Goal: Task Accomplishment & Management: Complete application form

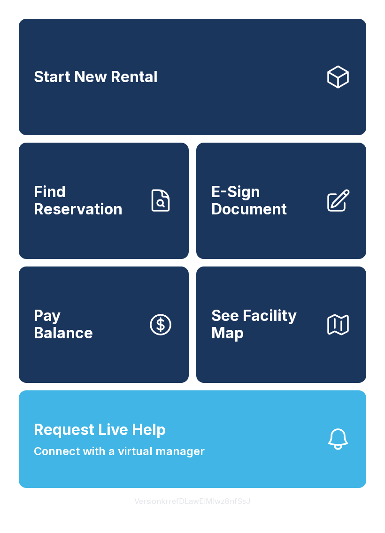
click at [289, 200] on span "E-Sign Document" at bounding box center [264, 201] width 106 height 34
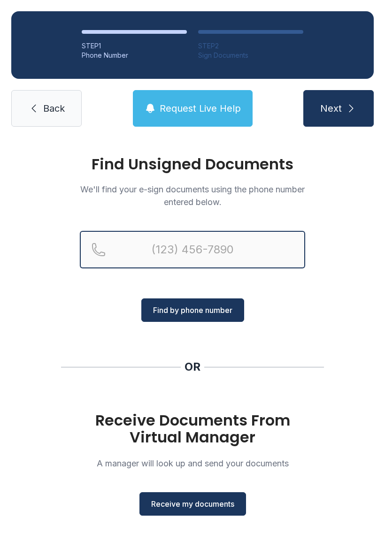
click at [236, 239] on input "Reservation phone number" at bounding box center [192, 250] width 225 height 38
type input "[PHONE_NUMBER]"
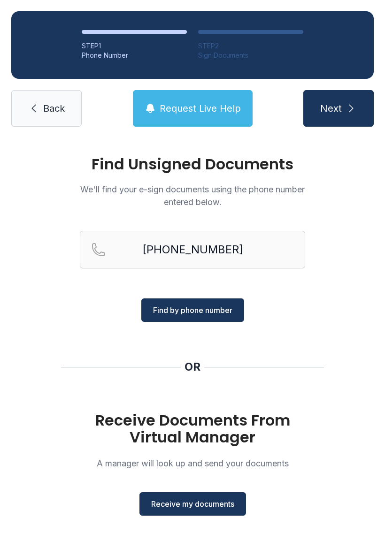
click at [203, 310] on span "Find by phone number" at bounding box center [192, 310] width 79 height 11
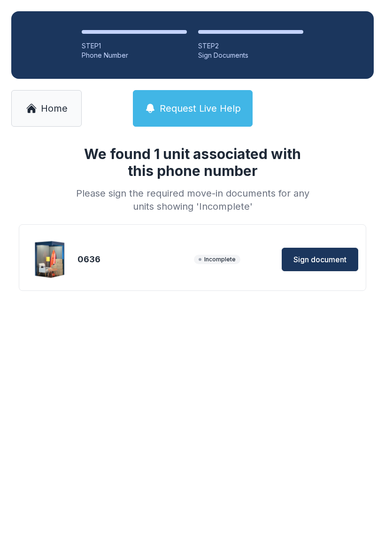
click at [329, 258] on span "Sign document" at bounding box center [319, 259] width 53 height 11
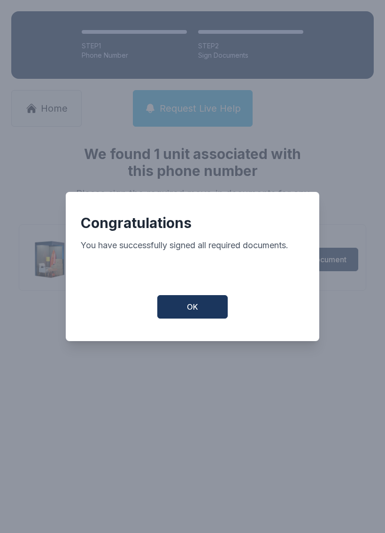
click at [192, 313] on span "OK" at bounding box center [192, 306] width 11 height 11
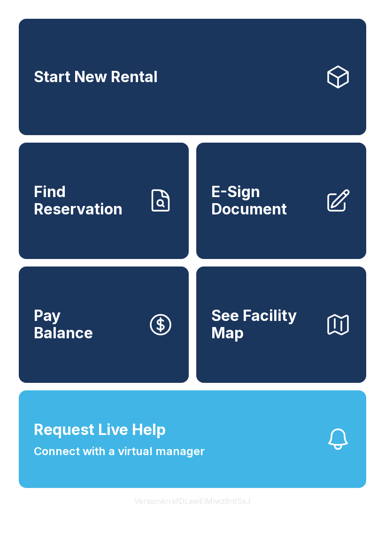
click at [272, 342] on span "See Facility Map" at bounding box center [264, 325] width 106 height 34
click at [251, 216] on span "E-Sign Document" at bounding box center [264, 201] width 106 height 34
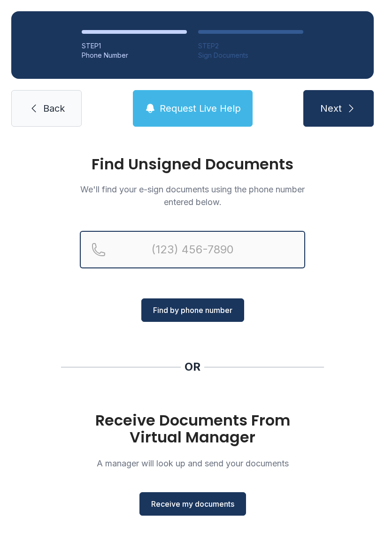
click at [243, 248] on input "Reservation phone number" at bounding box center [192, 250] width 225 height 38
type input "[PHONE_NUMBER]"
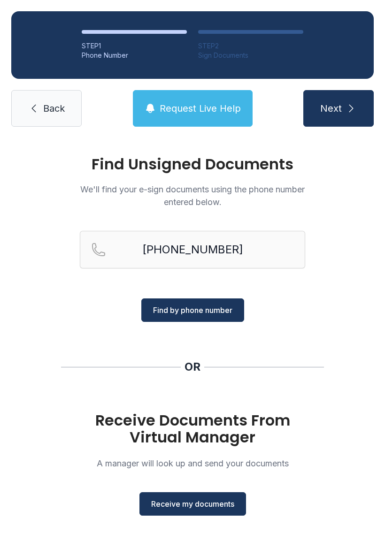
click at [207, 306] on span "Find by phone number" at bounding box center [192, 310] width 79 height 11
click at [203, 506] on span "Receive my documents" at bounding box center [192, 504] width 83 height 11
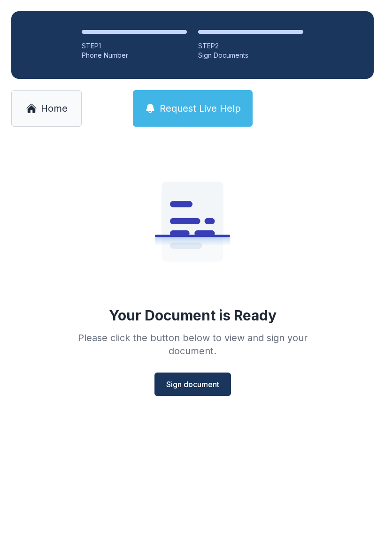
click at [186, 382] on span "Sign document" at bounding box center [192, 384] width 53 height 11
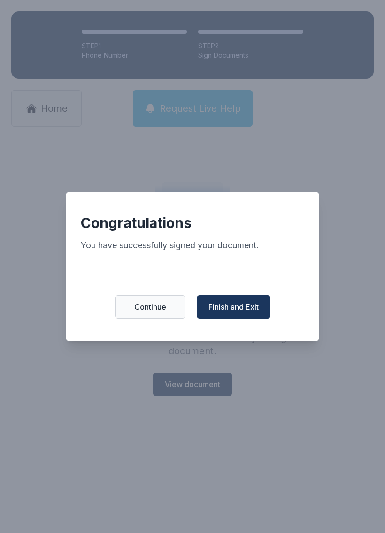
click at [234, 301] on button "Finish and Exit" at bounding box center [234, 306] width 74 height 23
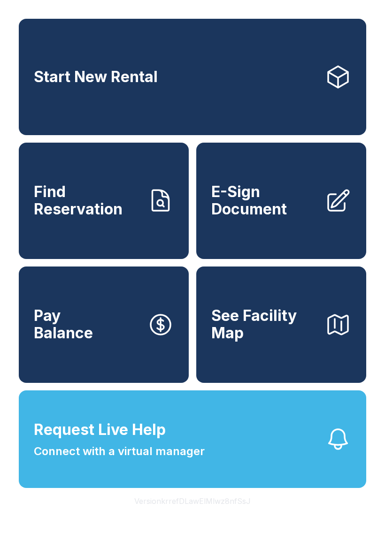
click at [278, 218] on span "E-Sign Document" at bounding box center [264, 201] width 106 height 34
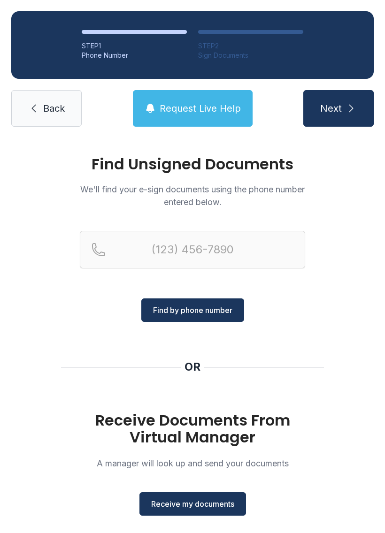
click at [214, 507] on span "Receive my documents" at bounding box center [192, 504] width 83 height 11
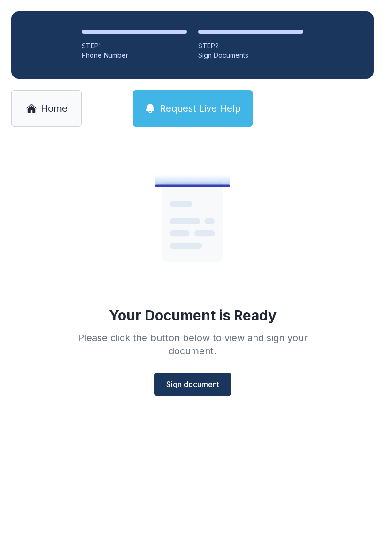
click at [200, 380] on span "Sign document" at bounding box center [192, 384] width 53 height 11
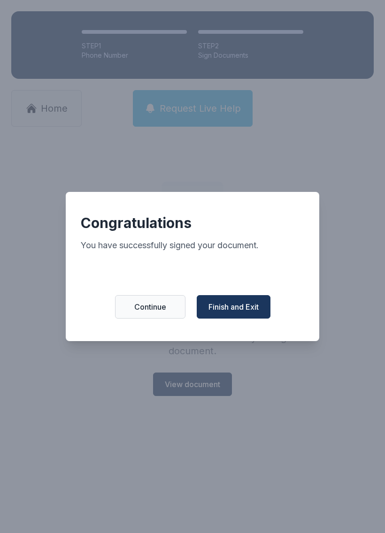
click at [236, 310] on span "Finish and Exit" at bounding box center [233, 306] width 50 height 11
